Goal: Share content: Share content

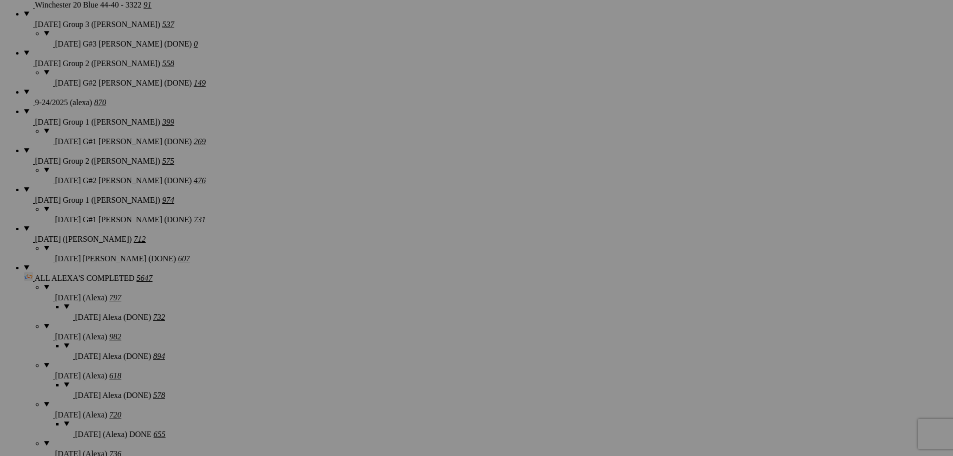
scroll to position [801, 0]
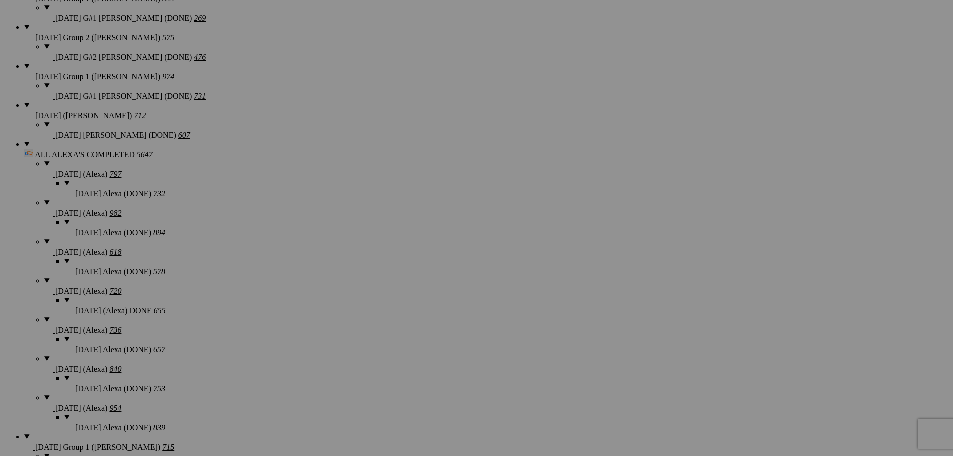
scroll to position [951, 0]
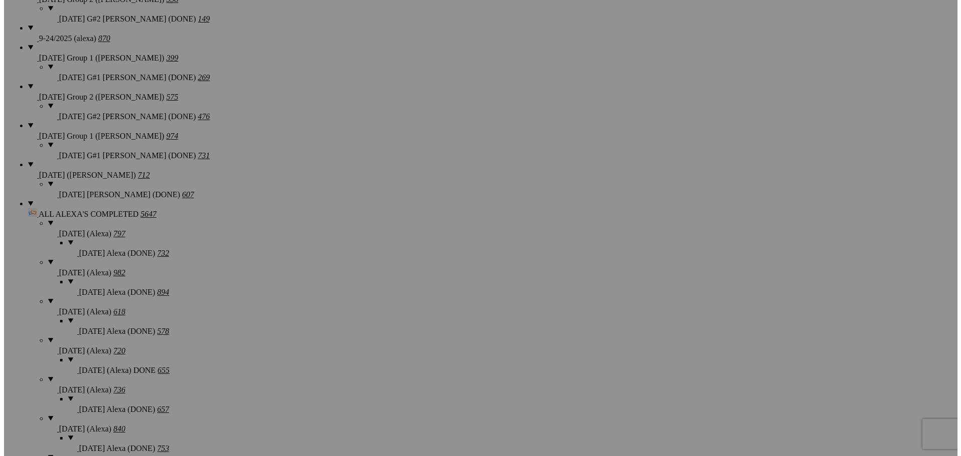
scroll to position [901, 0]
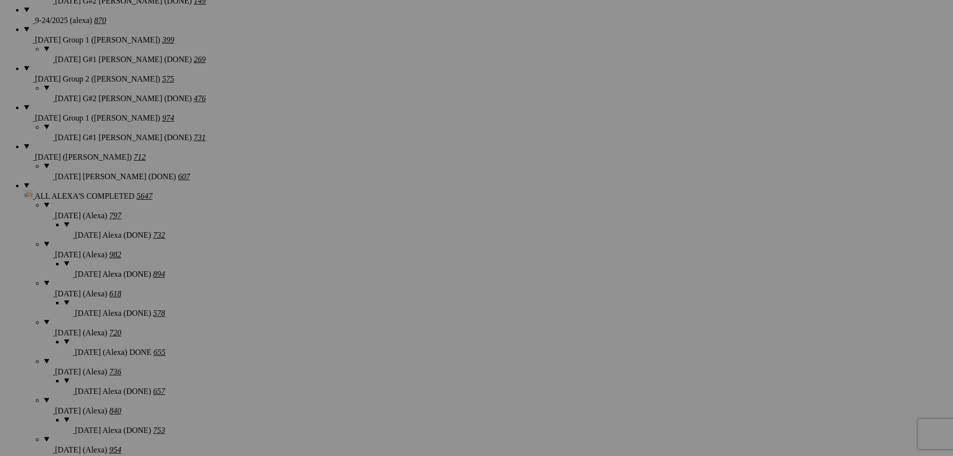
type textarea "<!-- [DOMAIN_NAME] image hosting. HTML Bulk Share code Starts Here --> <div sty…"
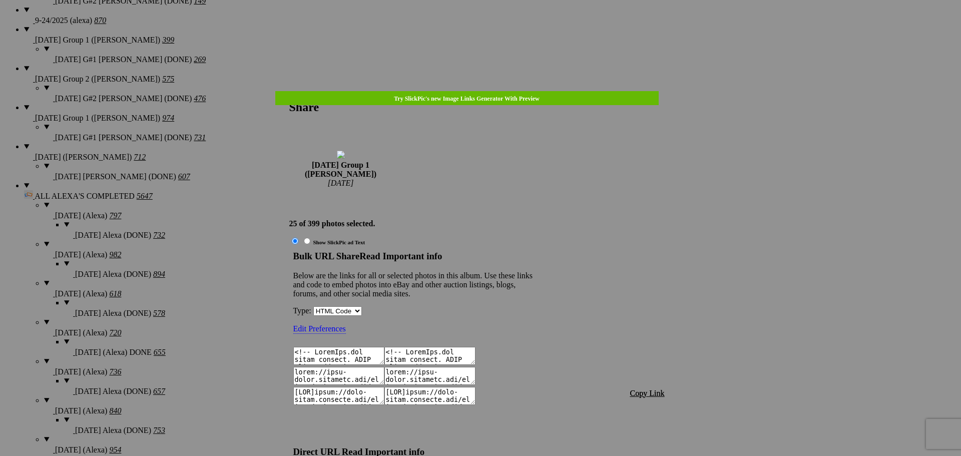
click at [650, 389] on span "Copy Link" at bounding box center [647, 393] width 35 height 9
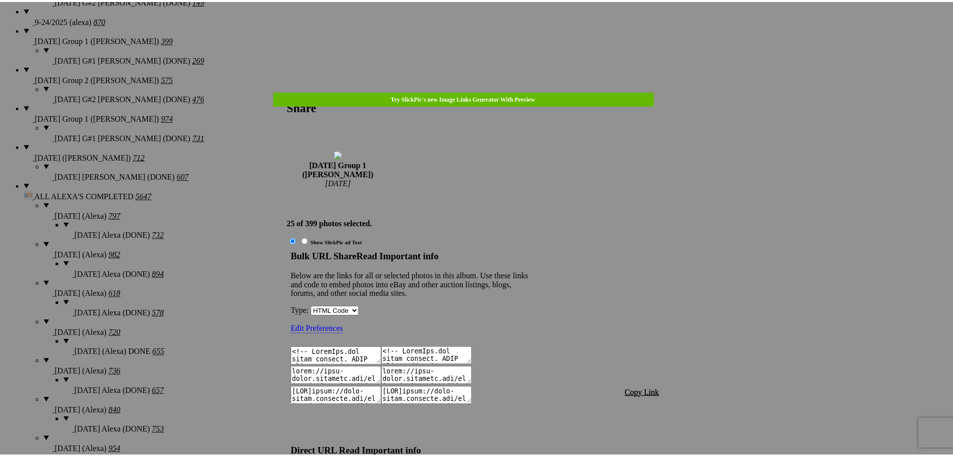
scroll to position [793, 0]
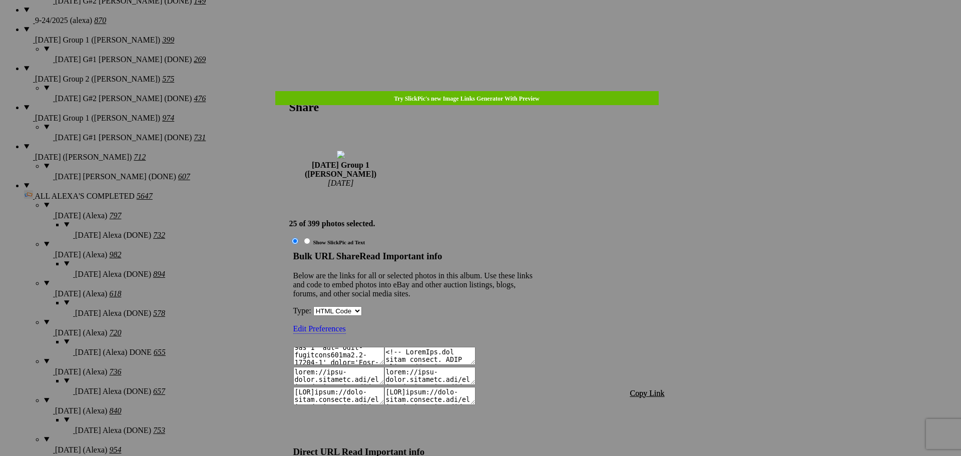
click at [289, 91] on link at bounding box center [289, 91] width 0 height 0
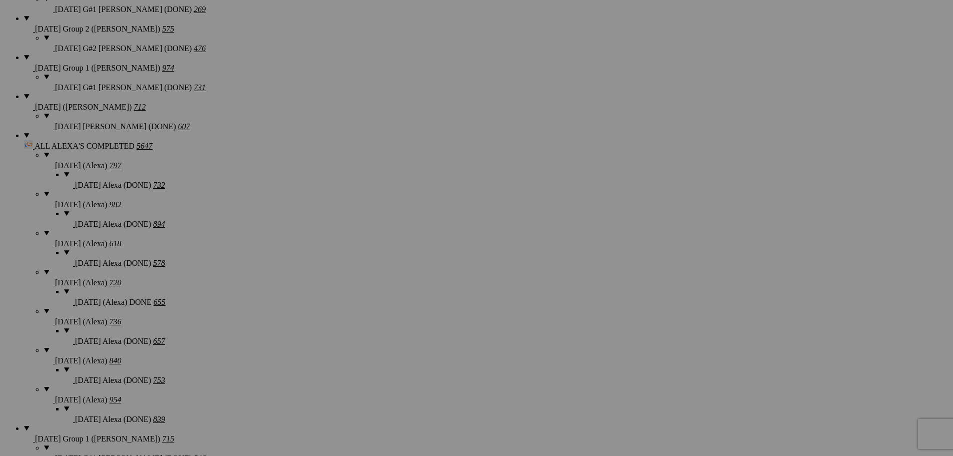
scroll to position [901, 0]
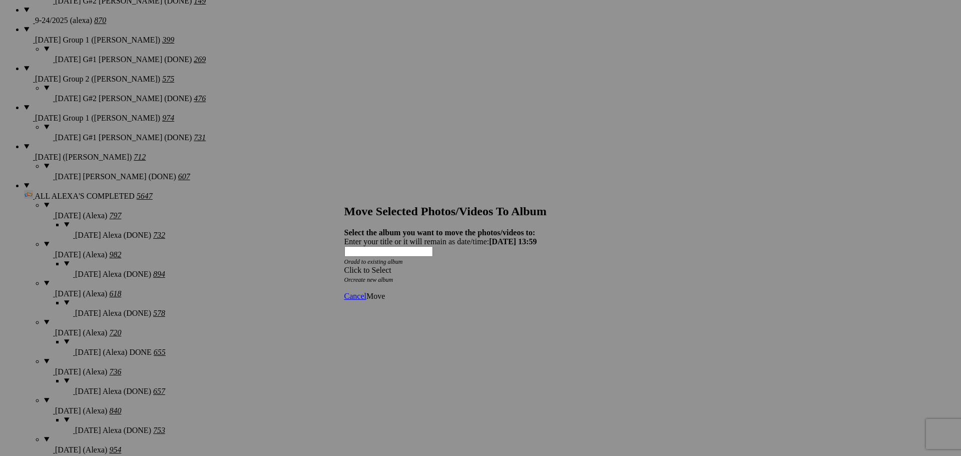
click at [411, 266] on div "Click to Select" at bounding box center [476, 270] width 265 height 9
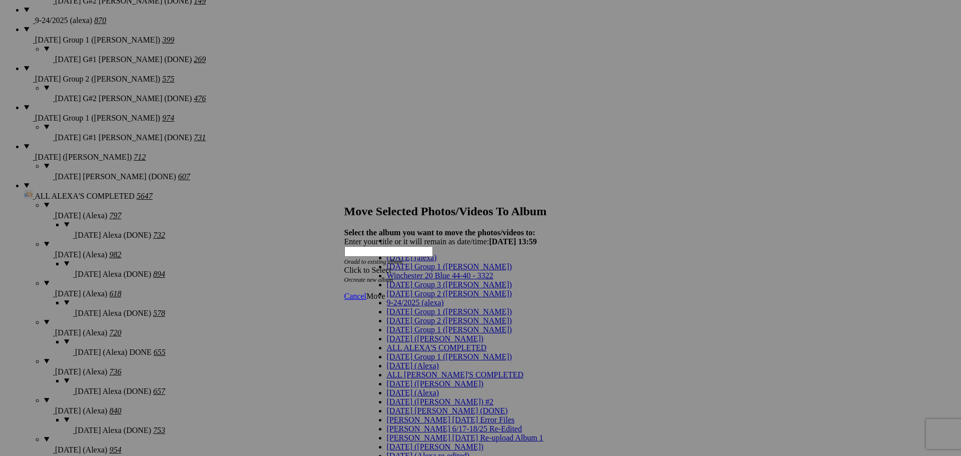
click at [410, 316] on span "[DATE] Group 1 ([PERSON_NAME])" at bounding box center [449, 311] width 125 height 9
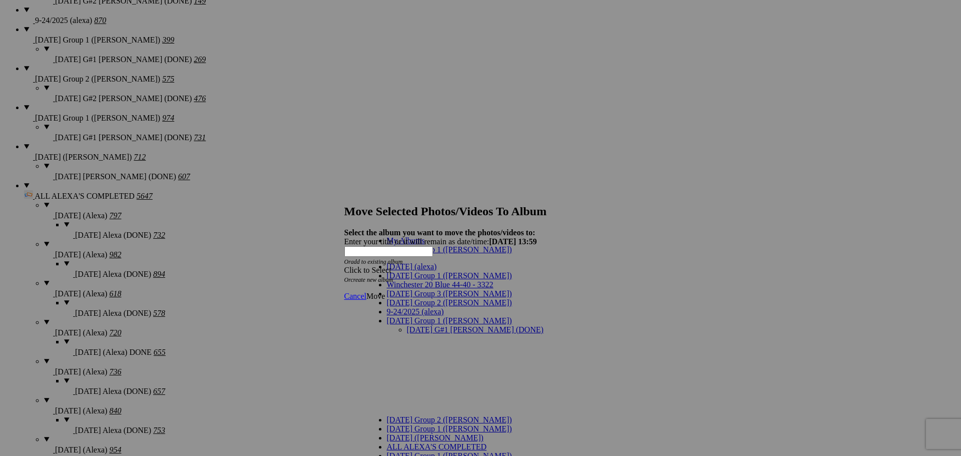
click at [411, 325] on link "[DATE] G#1 [PERSON_NAME] (DONE)" at bounding box center [475, 329] width 137 height 9
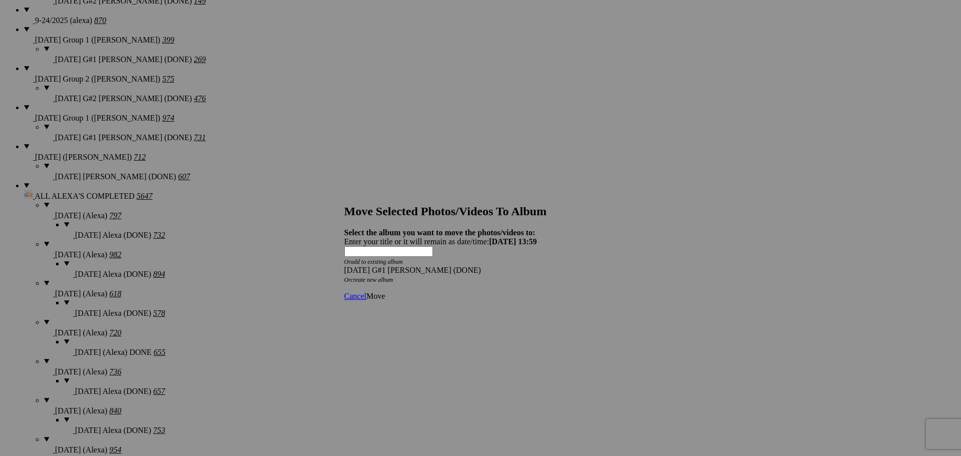
click at [385, 292] on span "Move" at bounding box center [375, 296] width 19 height 9
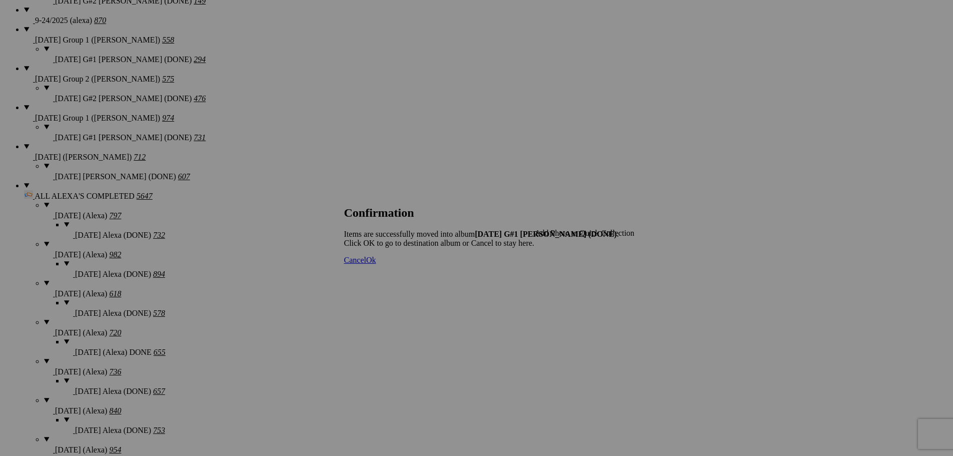
click at [366, 264] on span "Cancel" at bounding box center [355, 260] width 22 height 9
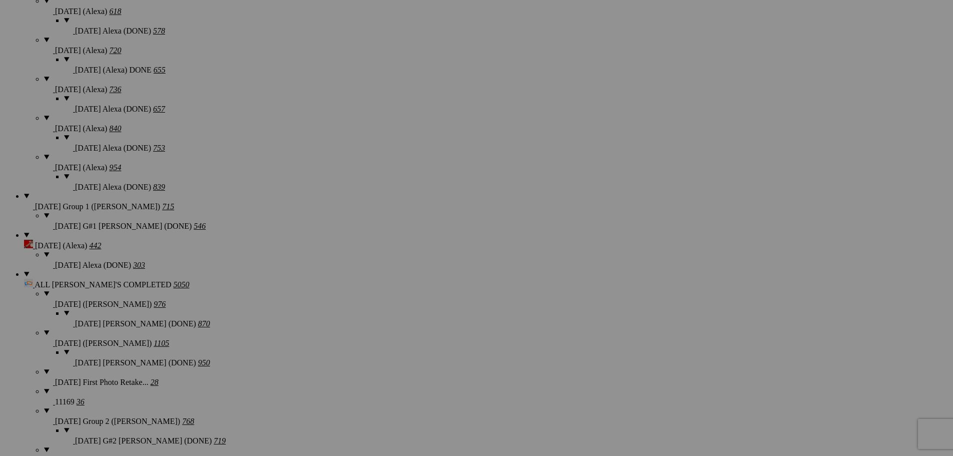
scroll to position [1201, 0]
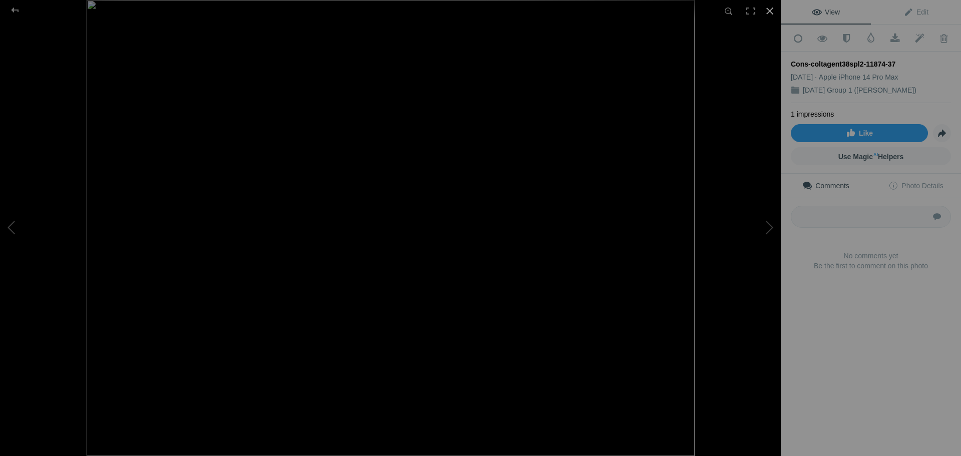
click at [774, 8] on div at bounding box center [770, 11] width 22 height 22
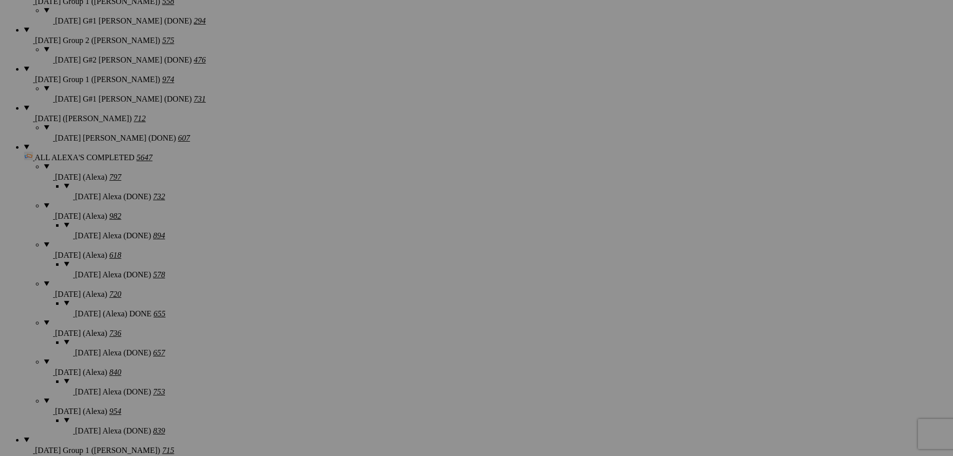
scroll to position [951, 0]
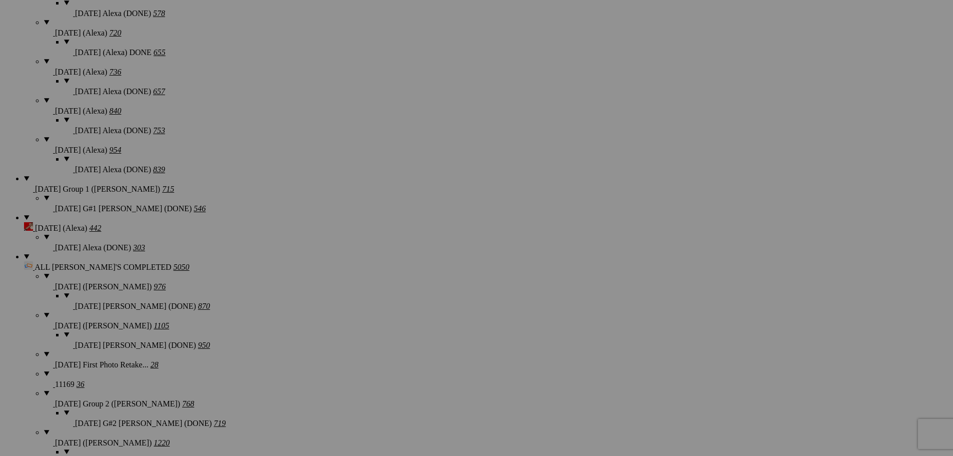
scroll to position [1201, 0]
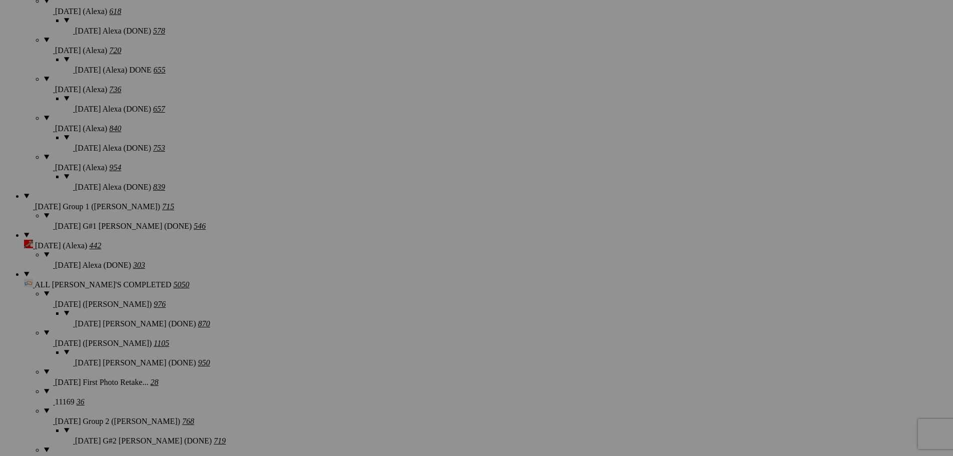
scroll to position [1151, 0]
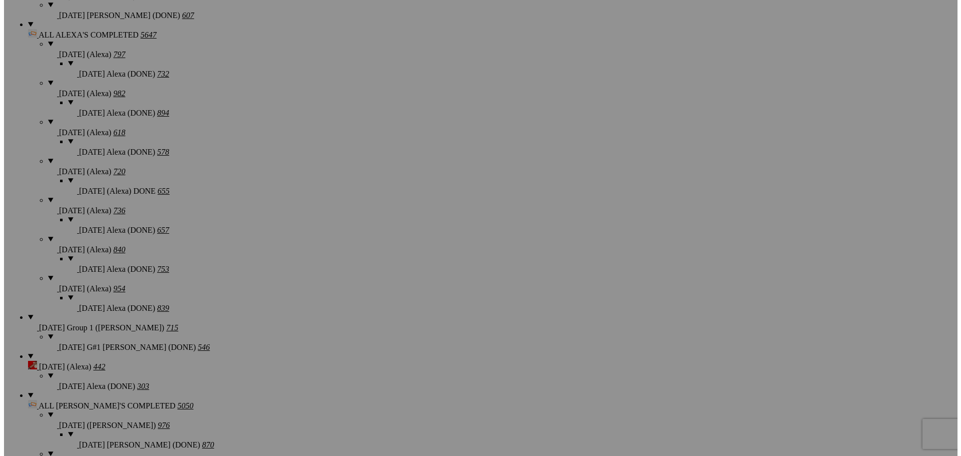
scroll to position [1051, 0]
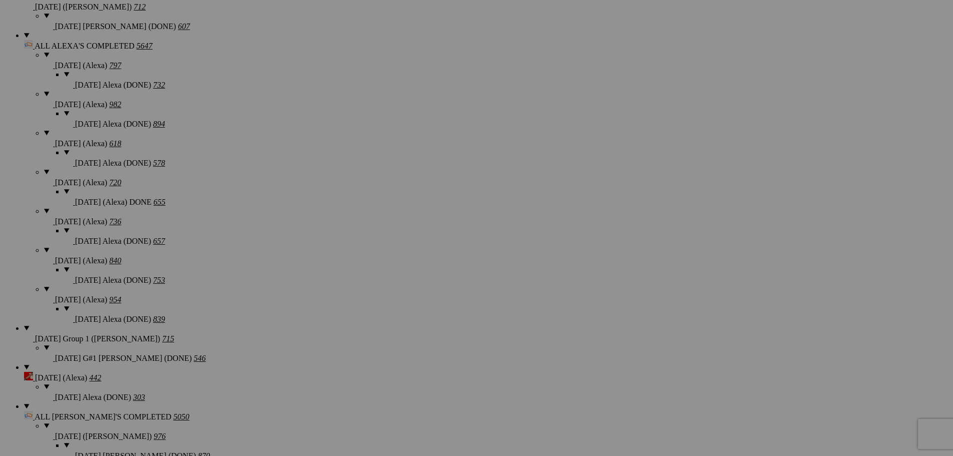
type textarea "<!-- [DOMAIN_NAME] image hosting. HTML Bulk Share code Starts Here --> <div sty…"
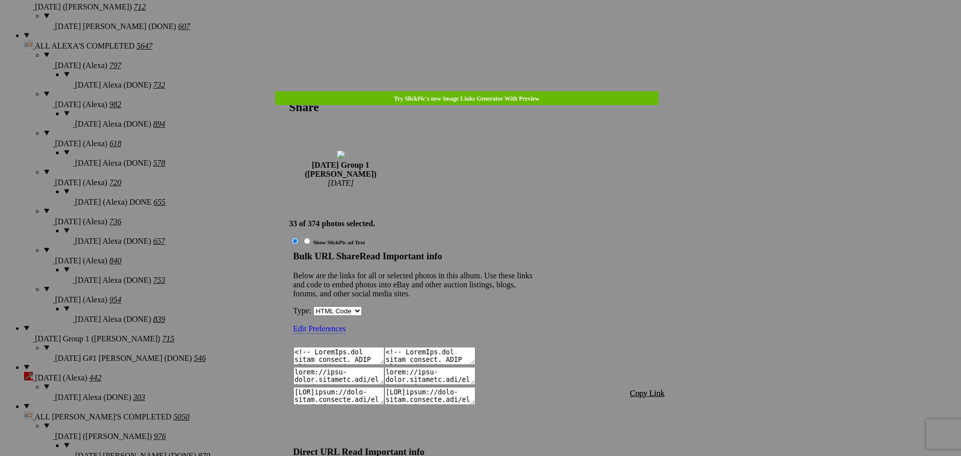
click at [652, 389] on span "Copy Link" at bounding box center [647, 393] width 35 height 9
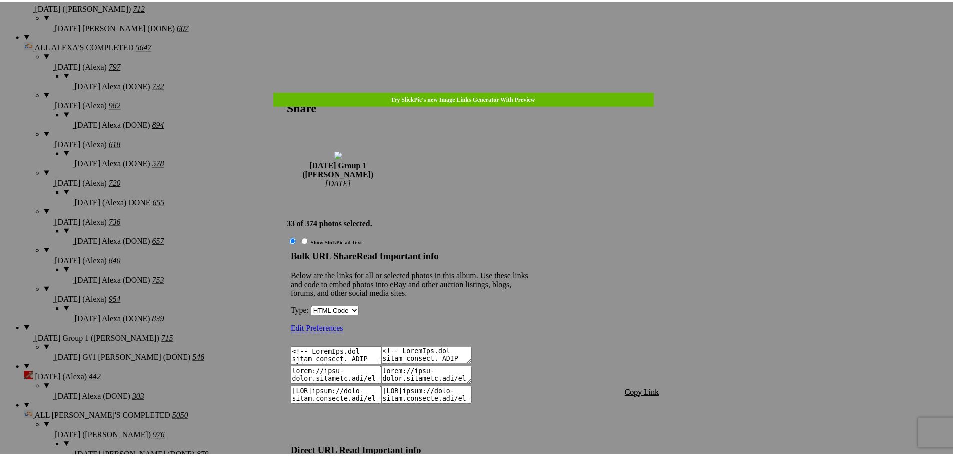
scroll to position [1049, 0]
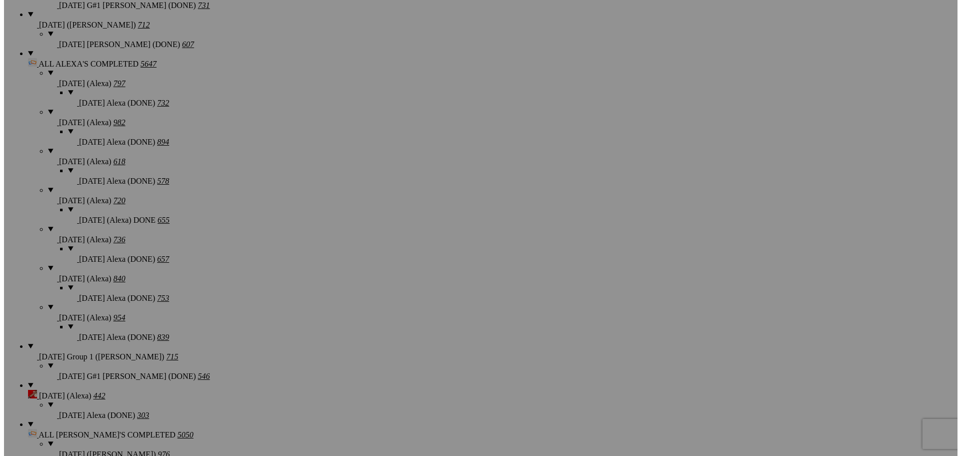
scroll to position [1051, 0]
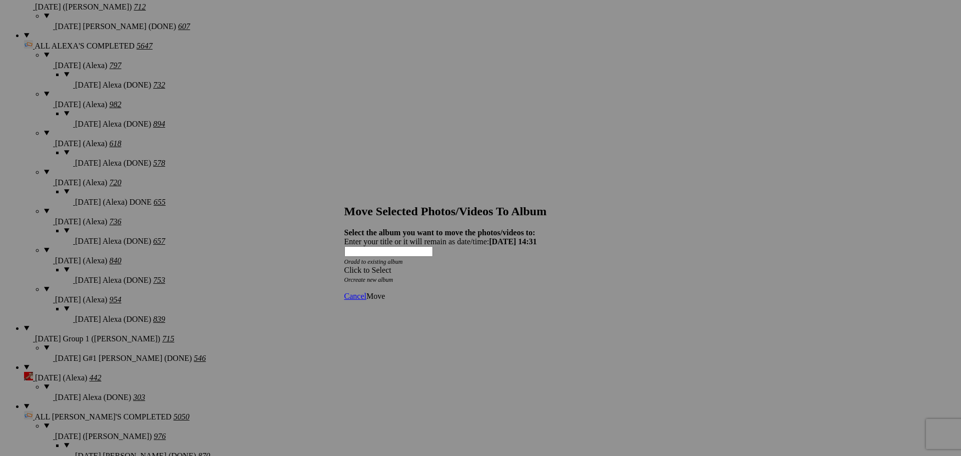
click at [451, 266] on div "Click to Select" at bounding box center [476, 270] width 265 height 9
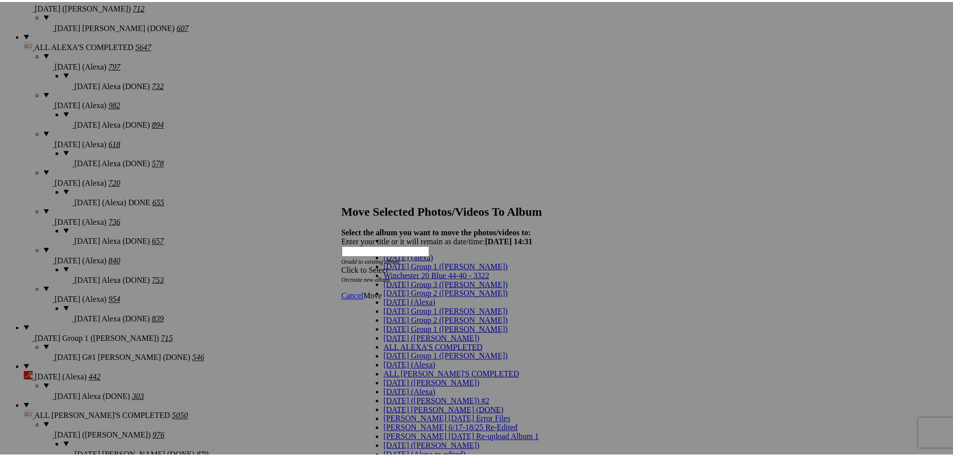
scroll to position [11, 0]
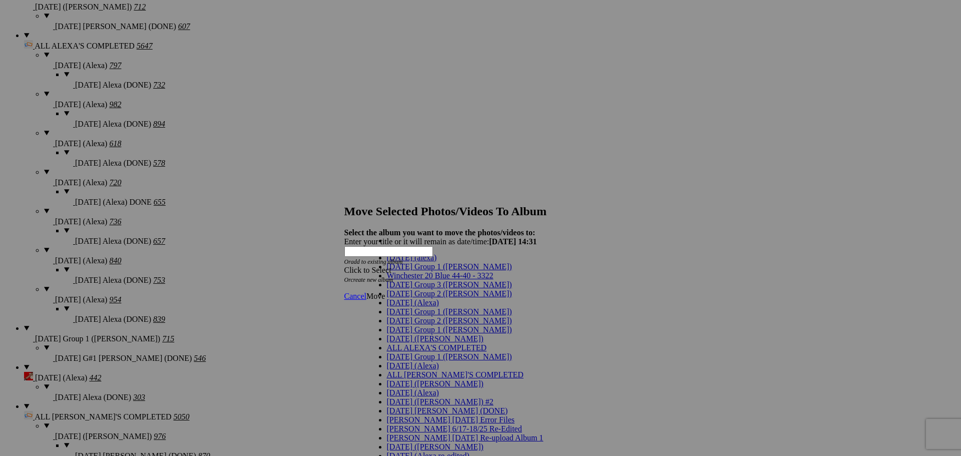
click at [415, 316] on span "[DATE] Group 1 ([PERSON_NAME])" at bounding box center [449, 311] width 125 height 9
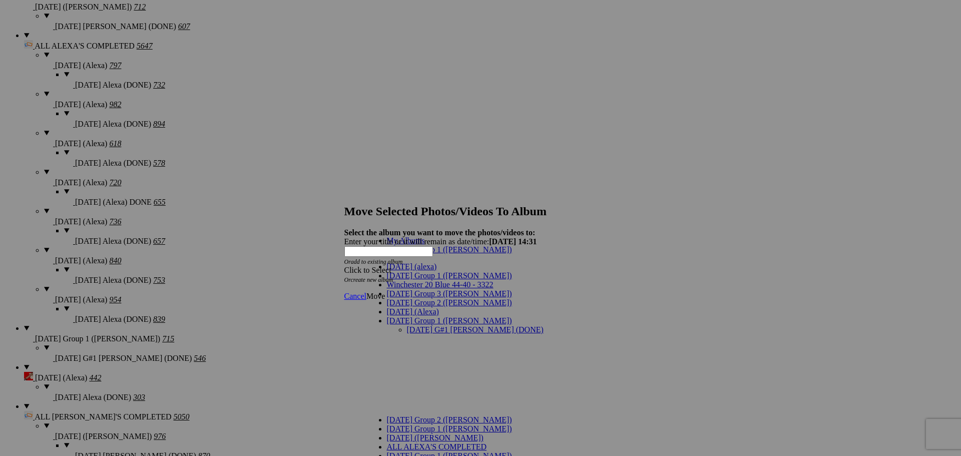
click at [443, 325] on link "[DATE] G#1 [PERSON_NAME] (DONE)" at bounding box center [475, 329] width 137 height 9
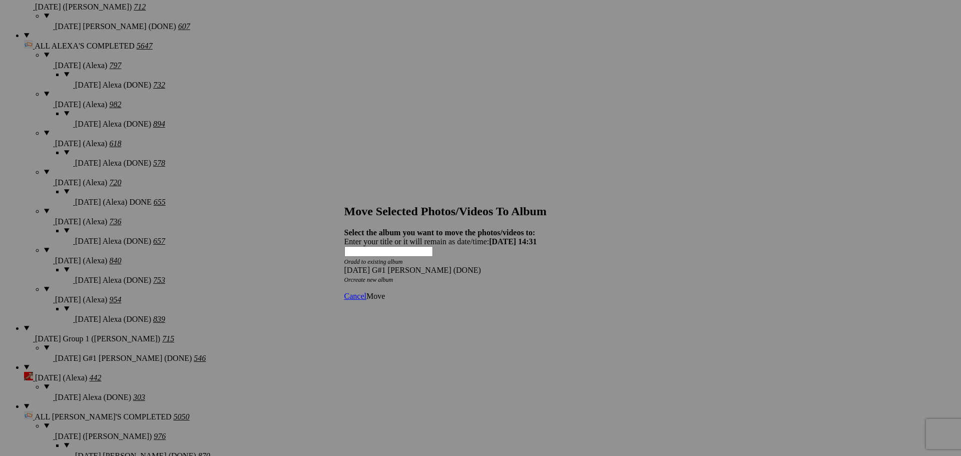
click at [385, 292] on span "Move" at bounding box center [375, 296] width 19 height 9
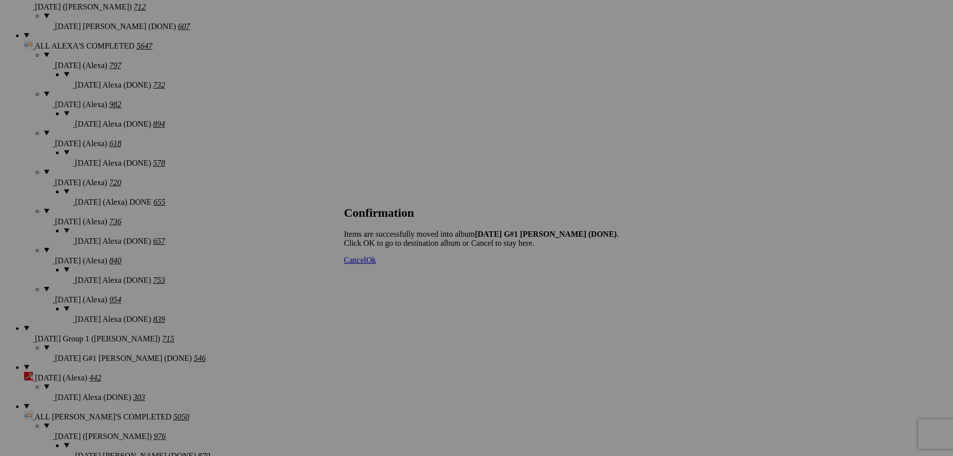
click at [366, 264] on span "Cancel" at bounding box center [355, 260] width 22 height 9
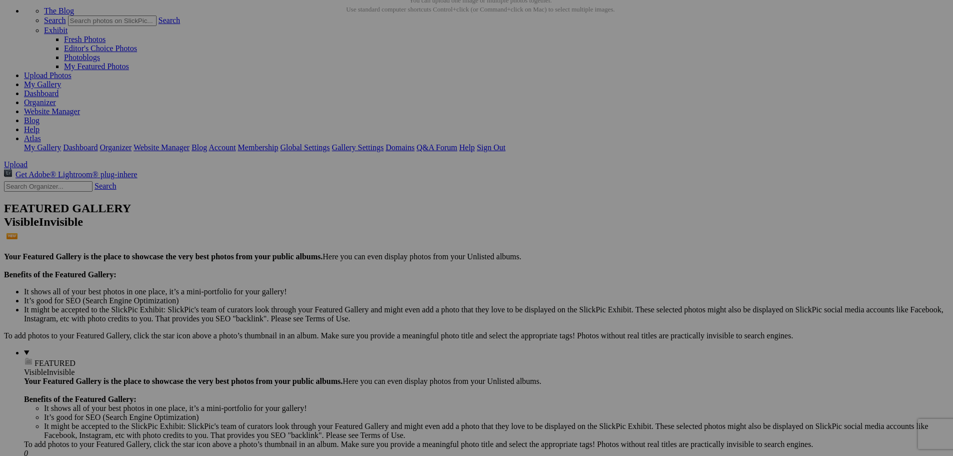
scroll to position [0, 0]
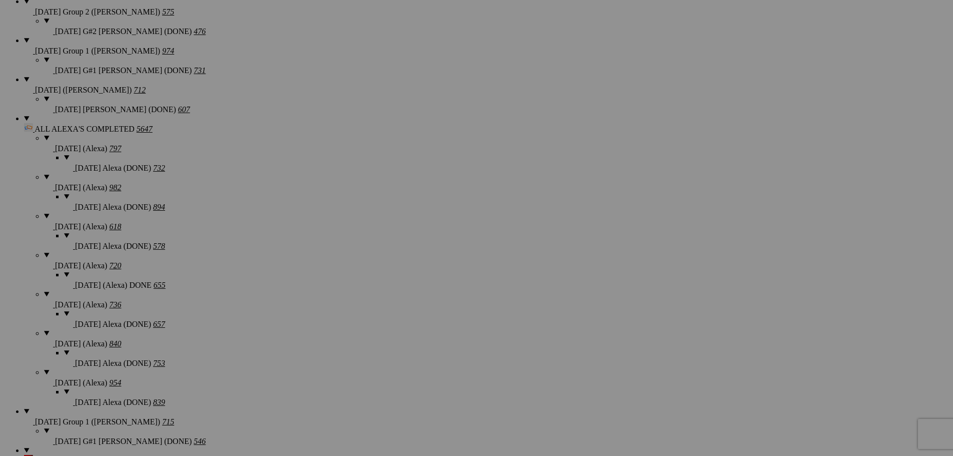
scroll to position [951, 0]
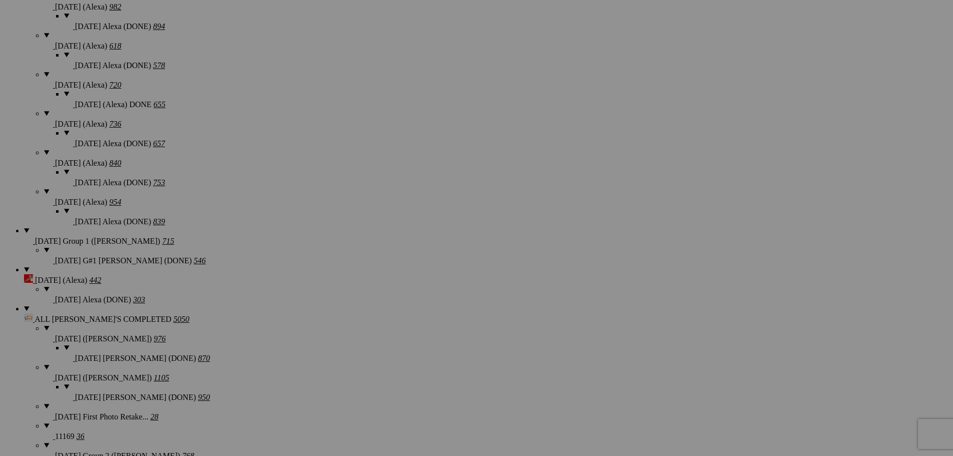
scroll to position [1201, 0]
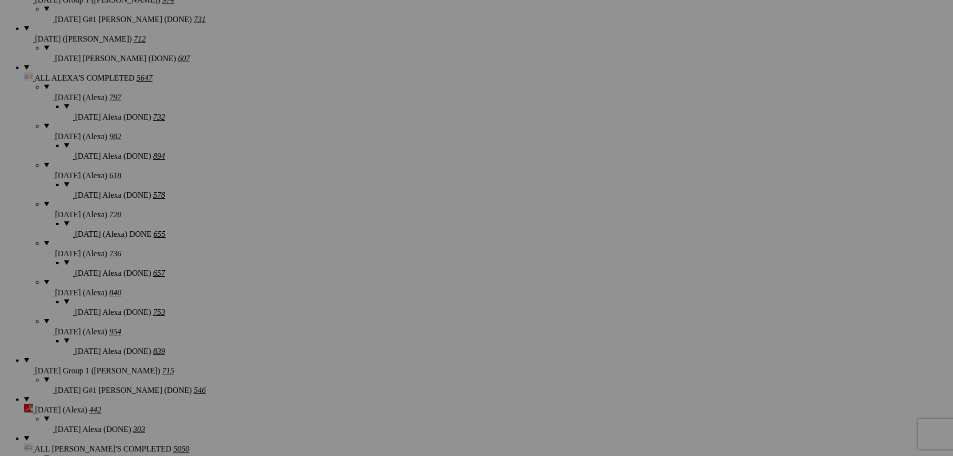
scroll to position [1001, 0]
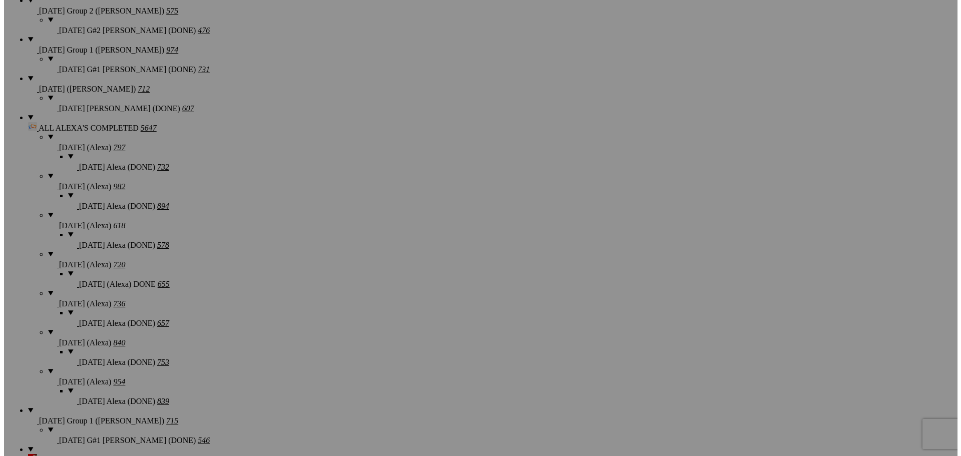
scroll to position [951, 0]
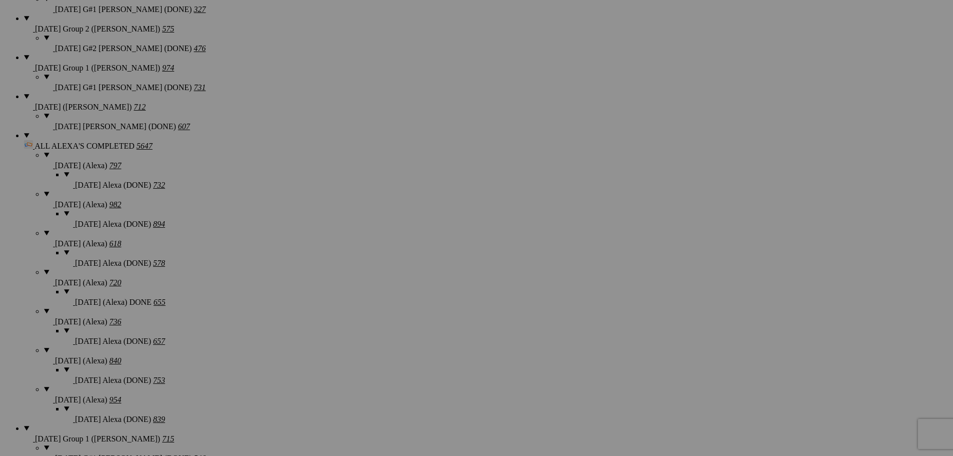
type textarea "<!-- [DOMAIN_NAME] image hosting. HTML Bulk Share code Starts Here --> <div sty…"
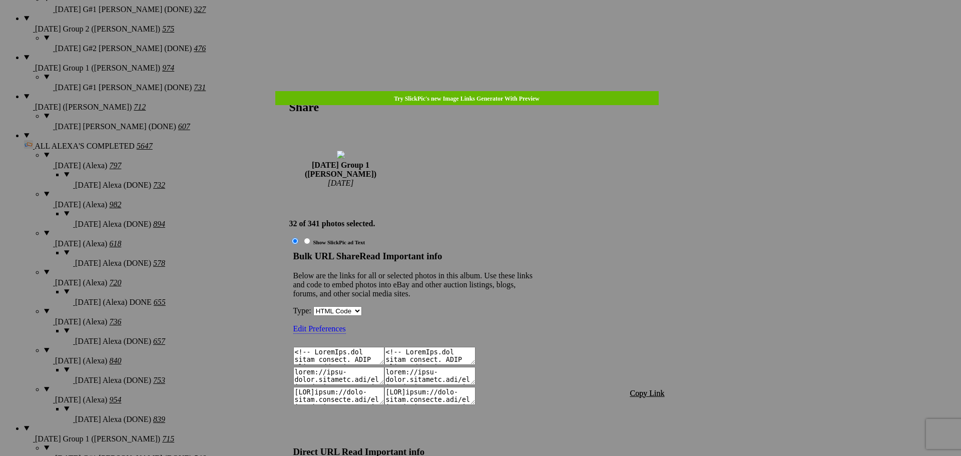
click at [640, 389] on span "Copy Link" at bounding box center [647, 393] width 35 height 9
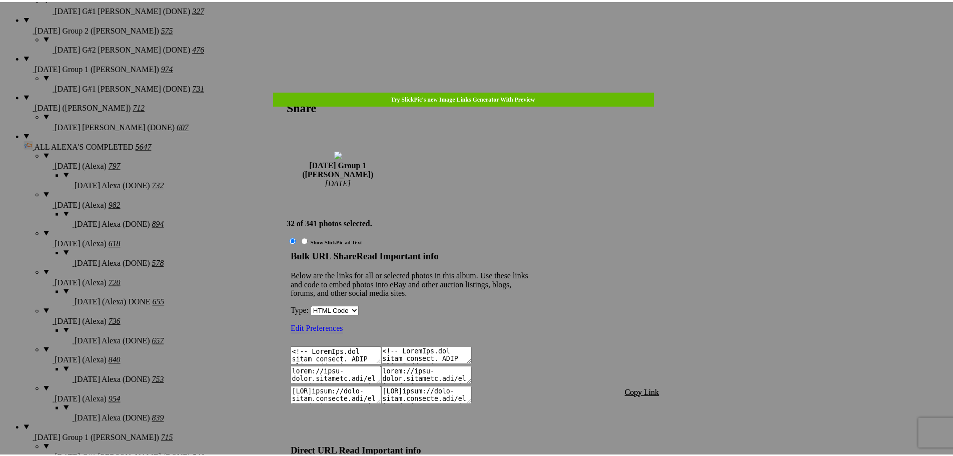
scroll to position [1017, 0]
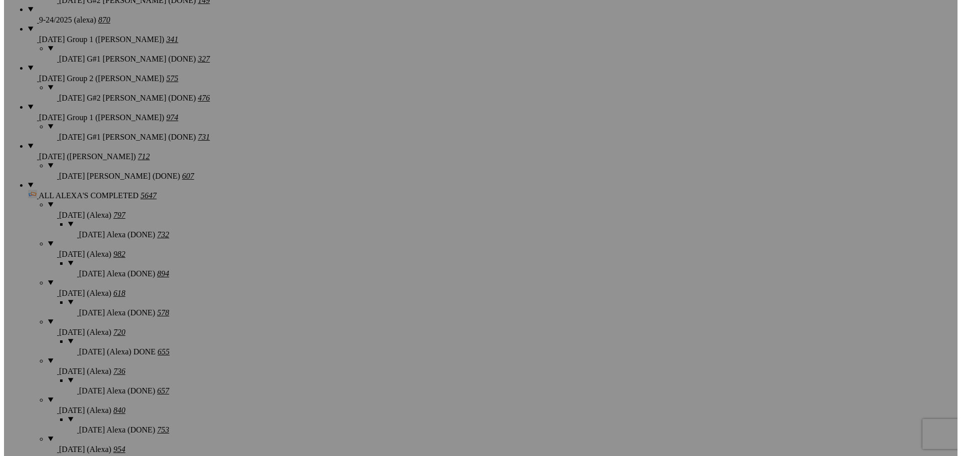
scroll to position [901, 0]
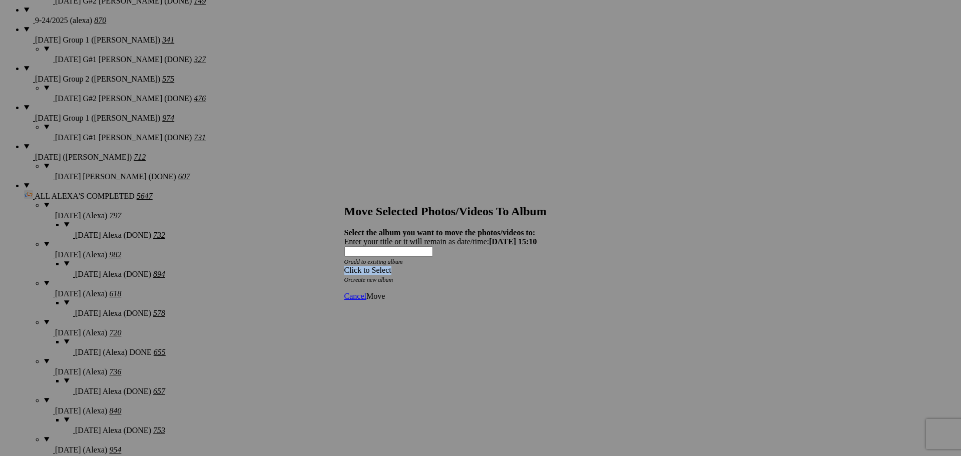
click at [537, 266] on div "Click to Select" at bounding box center [476, 270] width 265 height 9
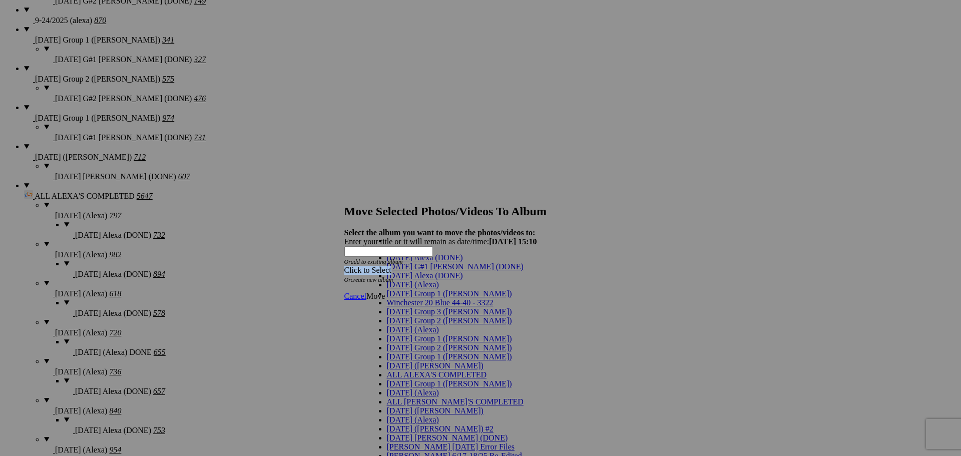
click at [411, 316] on span "[DATE] Group 3 ([PERSON_NAME])" at bounding box center [449, 311] width 125 height 9
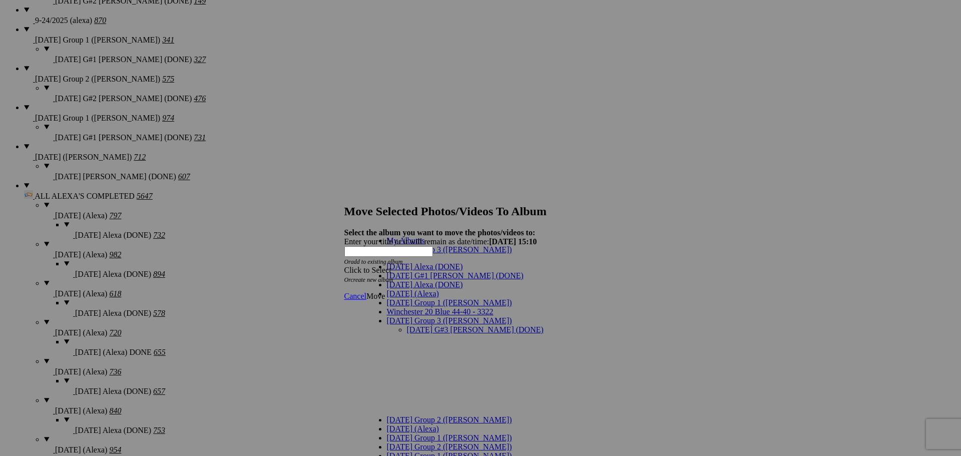
click at [441, 234] on div "My Albums [DATE] Group 3 ([PERSON_NAME]) [DATE] Alexa (DONE) [DATE] G#1 [PERSON…" at bounding box center [457, 235] width 181 height 14
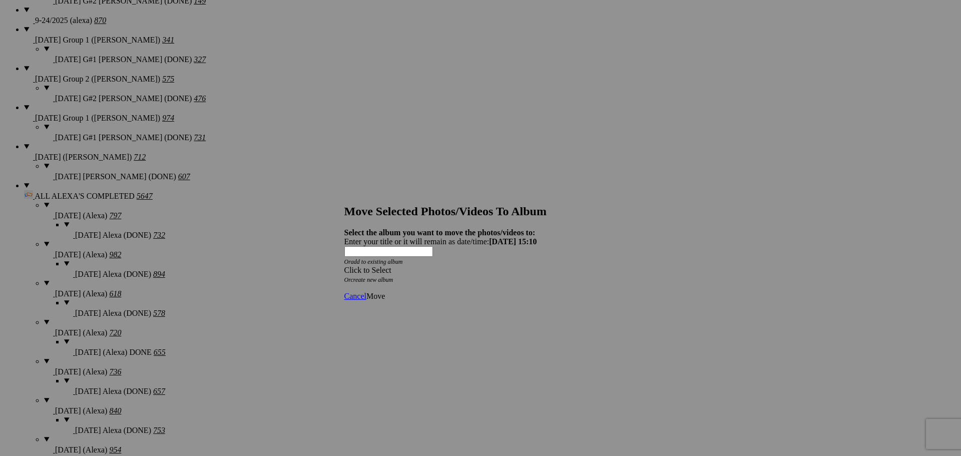
click at [432, 266] on div "Click to Select" at bounding box center [476, 270] width 265 height 9
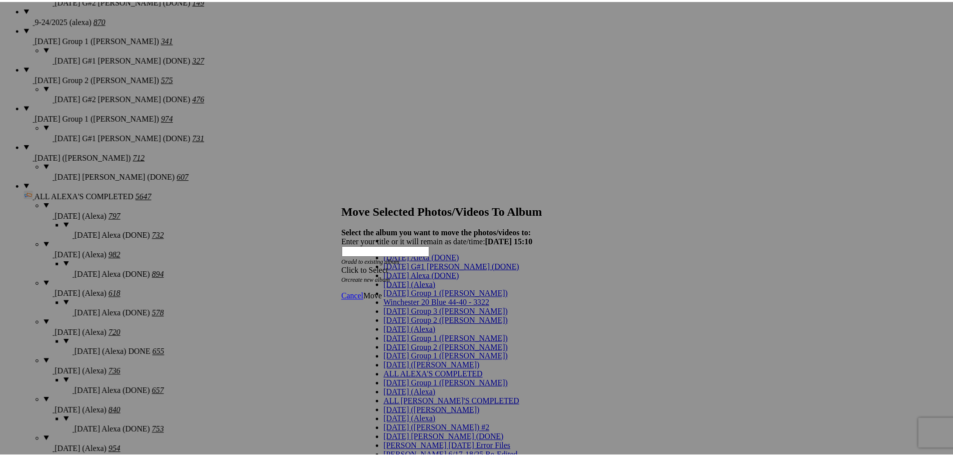
scroll to position [50, 0]
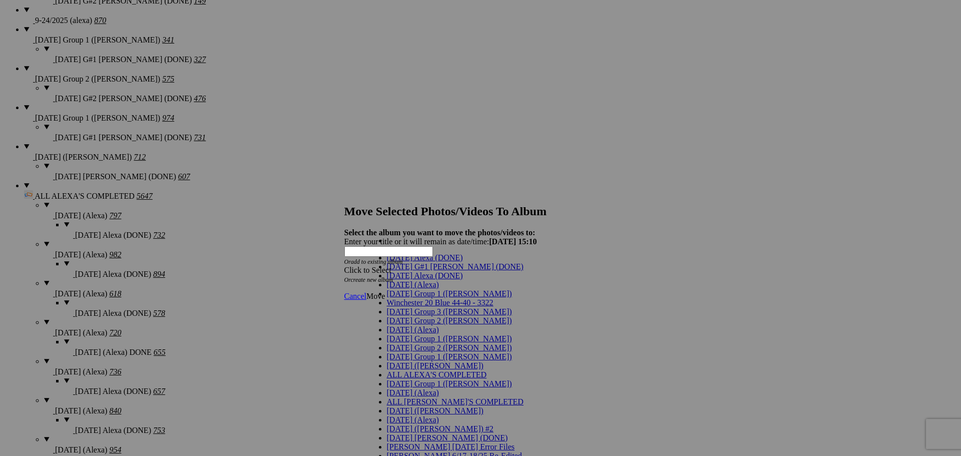
click at [419, 334] on span "[DATE] Group 1 ([PERSON_NAME])" at bounding box center [449, 338] width 125 height 9
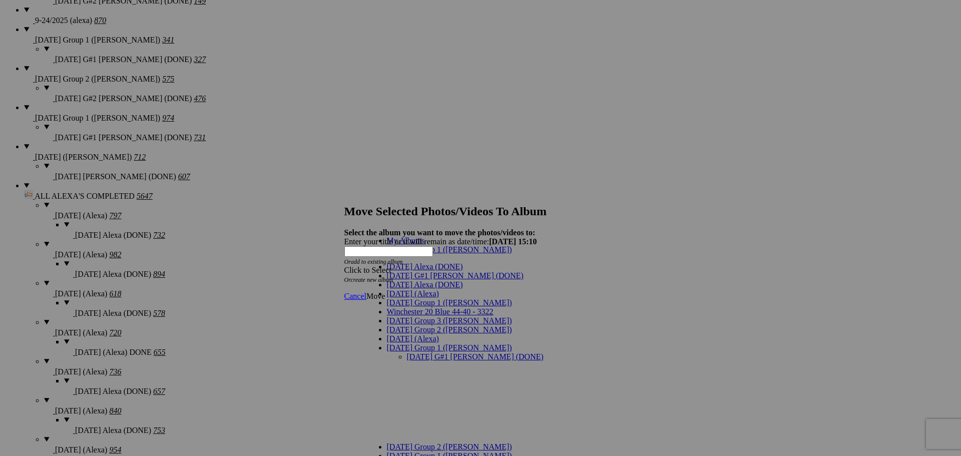
click at [416, 352] on link "[DATE] G#1 [PERSON_NAME] (DONE)" at bounding box center [475, 356] width 137 height 9
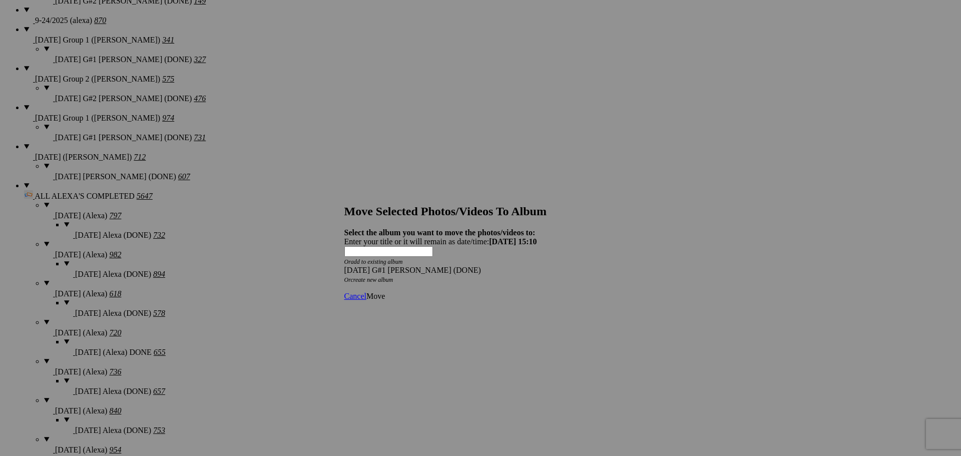
click at [385, 292] on span "Move" at bounding box center [375, 296] width 19 height 9
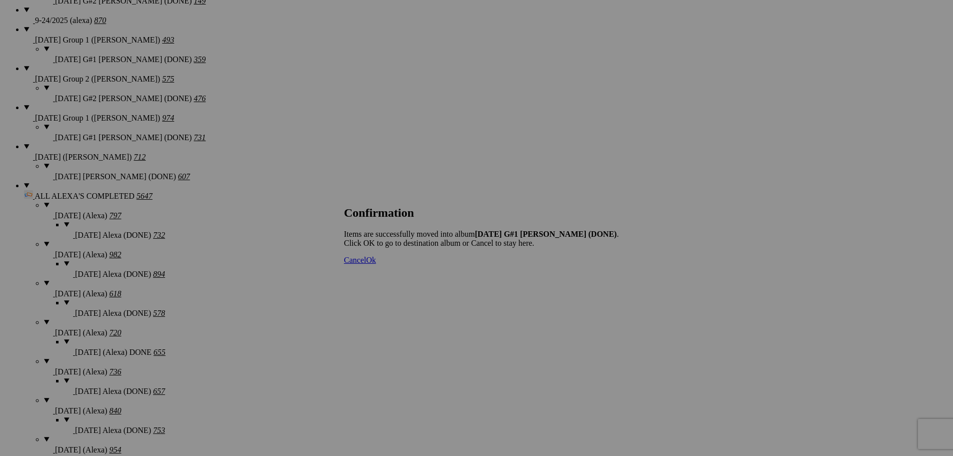
click at [366, 264] on span "Cancel" at bounding box center [355, 260] width 22 height 9
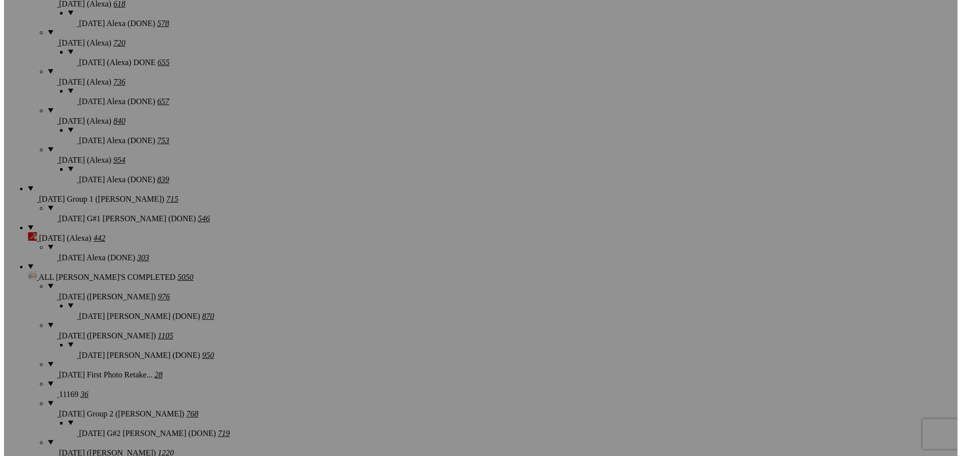
scroll to position [1201, 0]
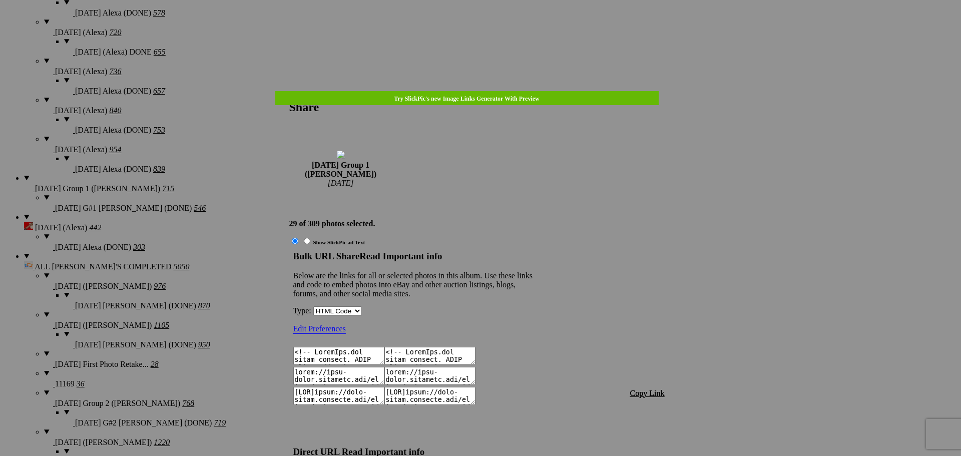
click at [656, 389] on span "Copy Link" at bounding box center [647, 393] width 35 height 9
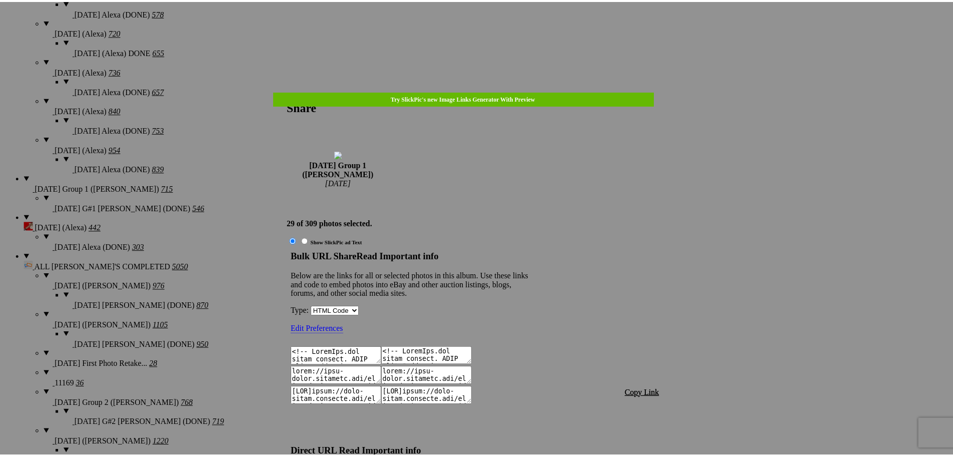
scroll to position [921, 0]
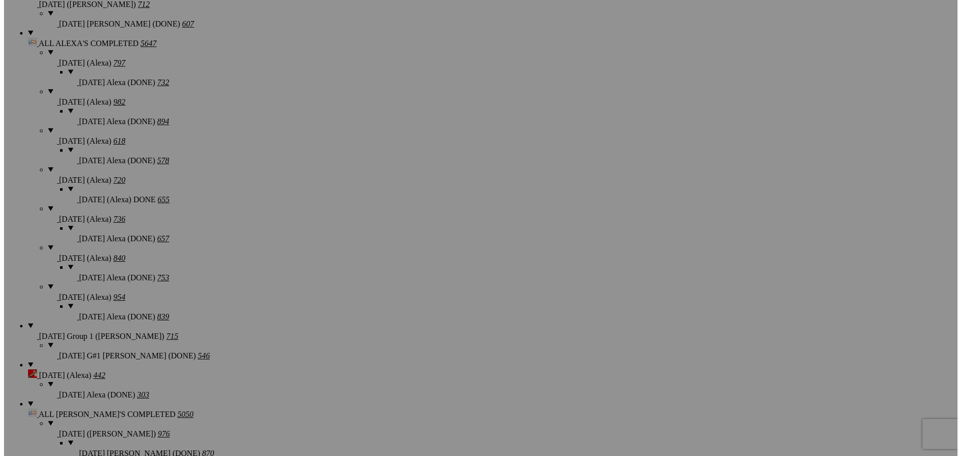
scroll to position [1051, 0]
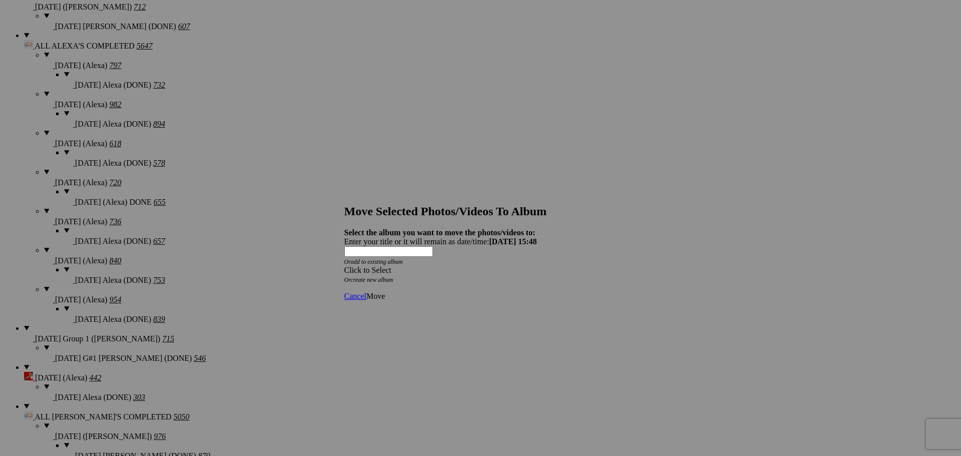
click at [521, 266] on div "Click to Select" at bounding box center [476, 270] width 265 height 9
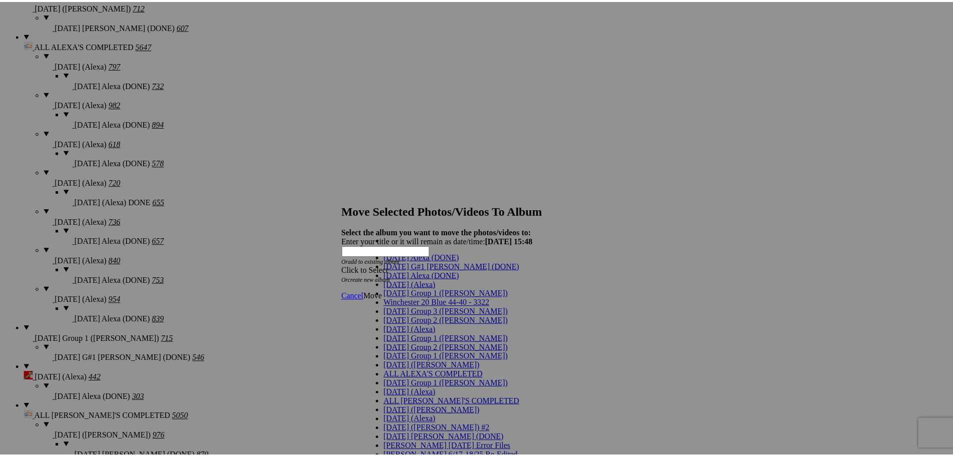
scroll to position [50, 0]
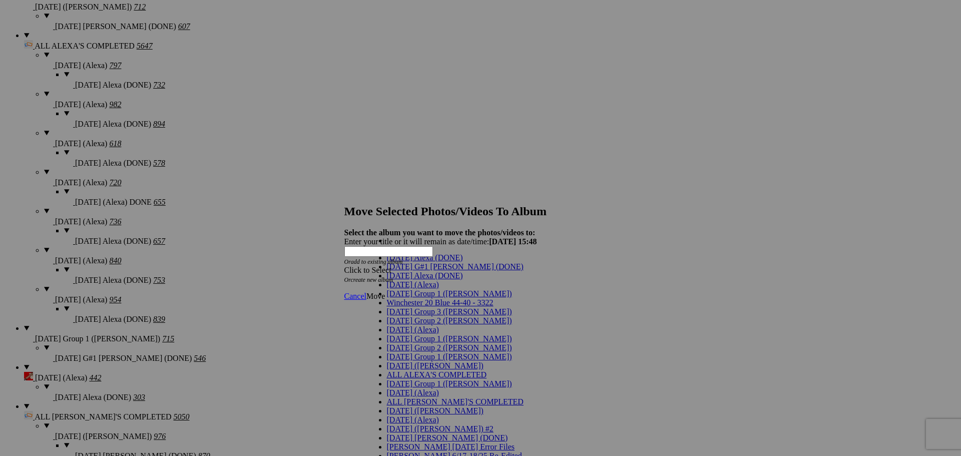
click at [416, 334] on span "[DATE] Group 1 ([PERSON_NAME])" at bounding box center [449, 338] width 125 height 9
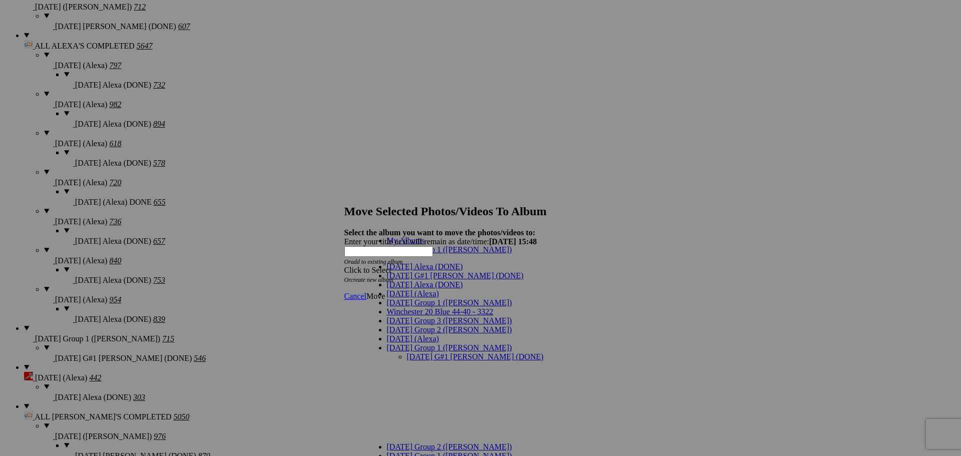
click at [427, 352] on link "[DATE] G#1 [PERSON_NAME] (DONE)" at bounding box center [475, 356] width 137 height 9
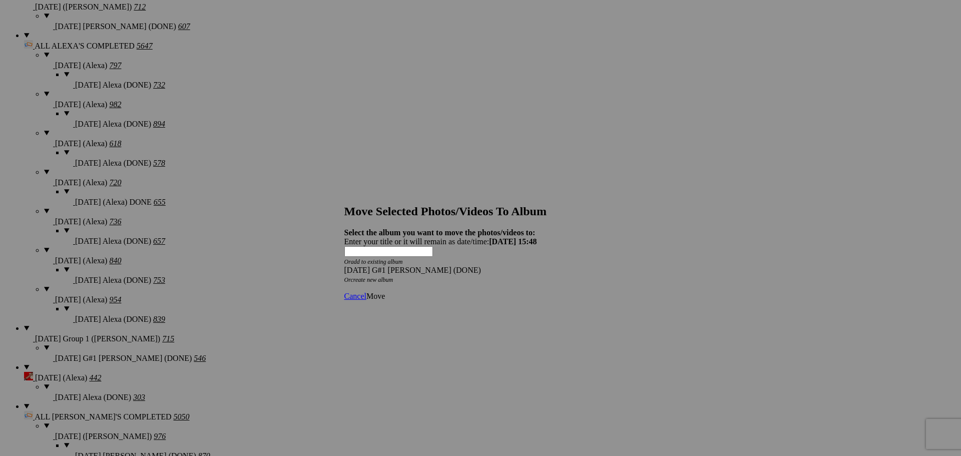
click at [385, 292] on span "Move" at bounding box center [375, 296] width 19 height 9
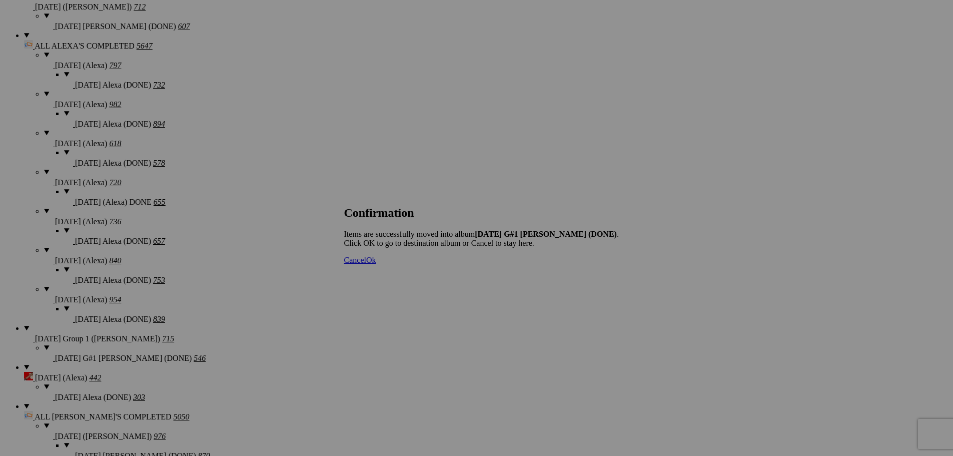
click at [366, 264] on span "Cancel" at bounding box center [355, 260] width 22 height 9
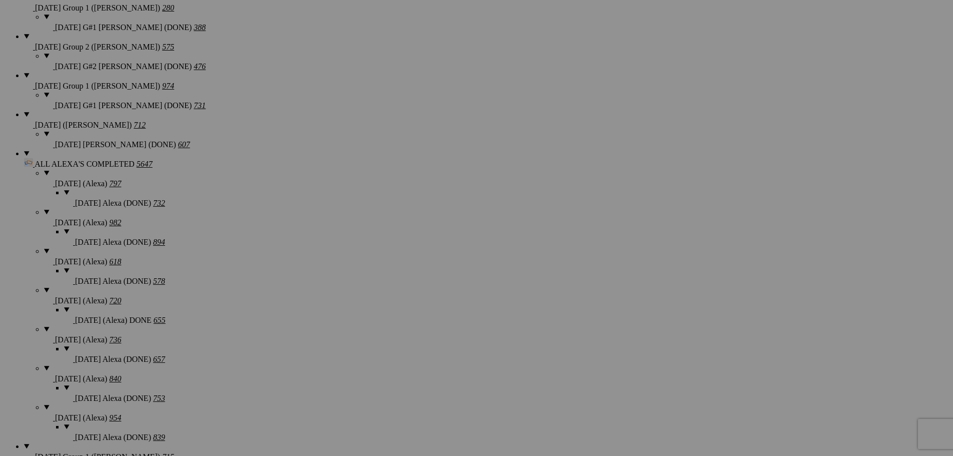
scroll to position [1001, 0]
